Goal: Check status: Check status

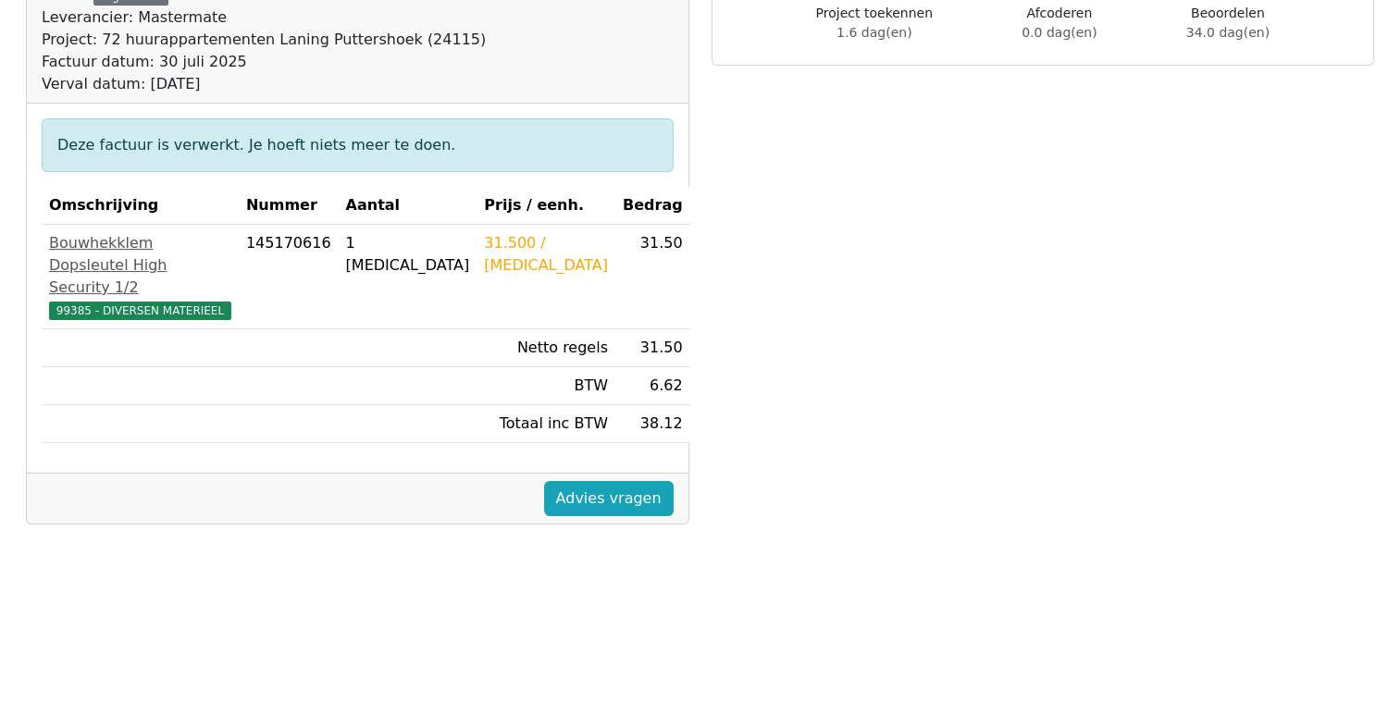
scroll to position [185, 0]
